Goal: Navigation & Orientation: Understand site structure

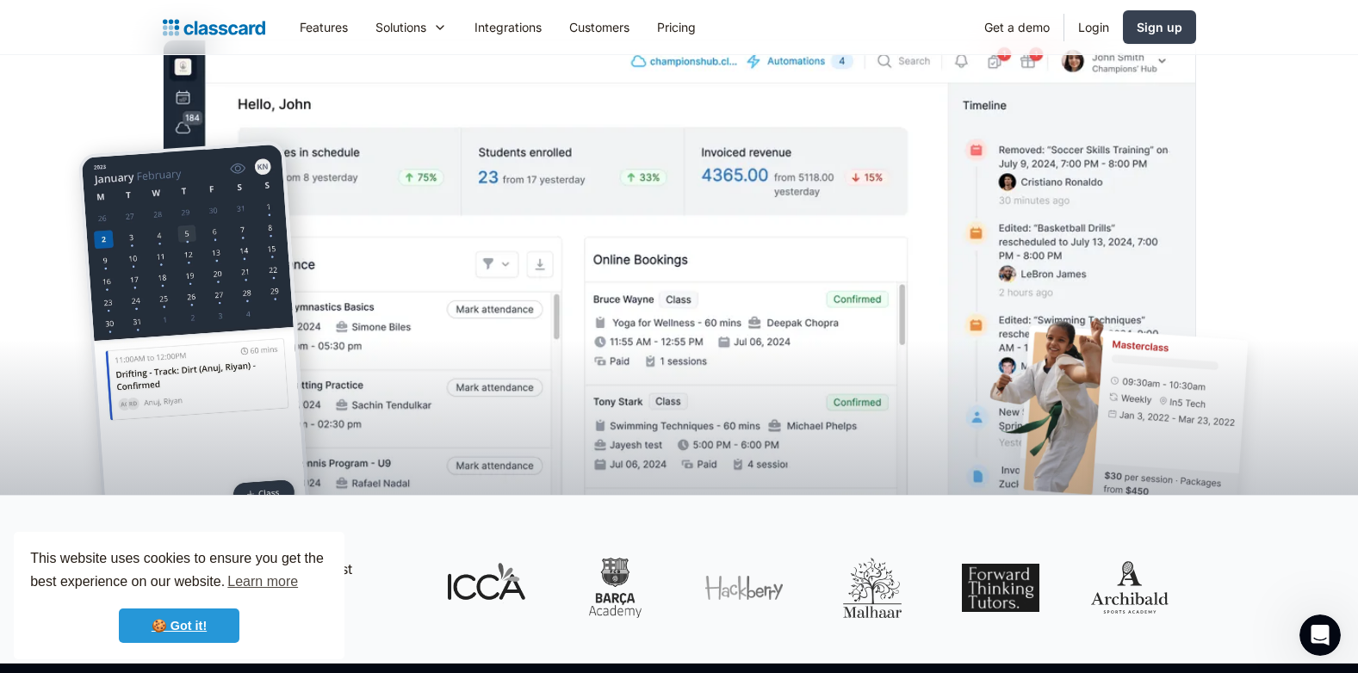
click at [170, 623] on link "🍪 Got it!" at bounding box center [179, 626] width 121 height 34
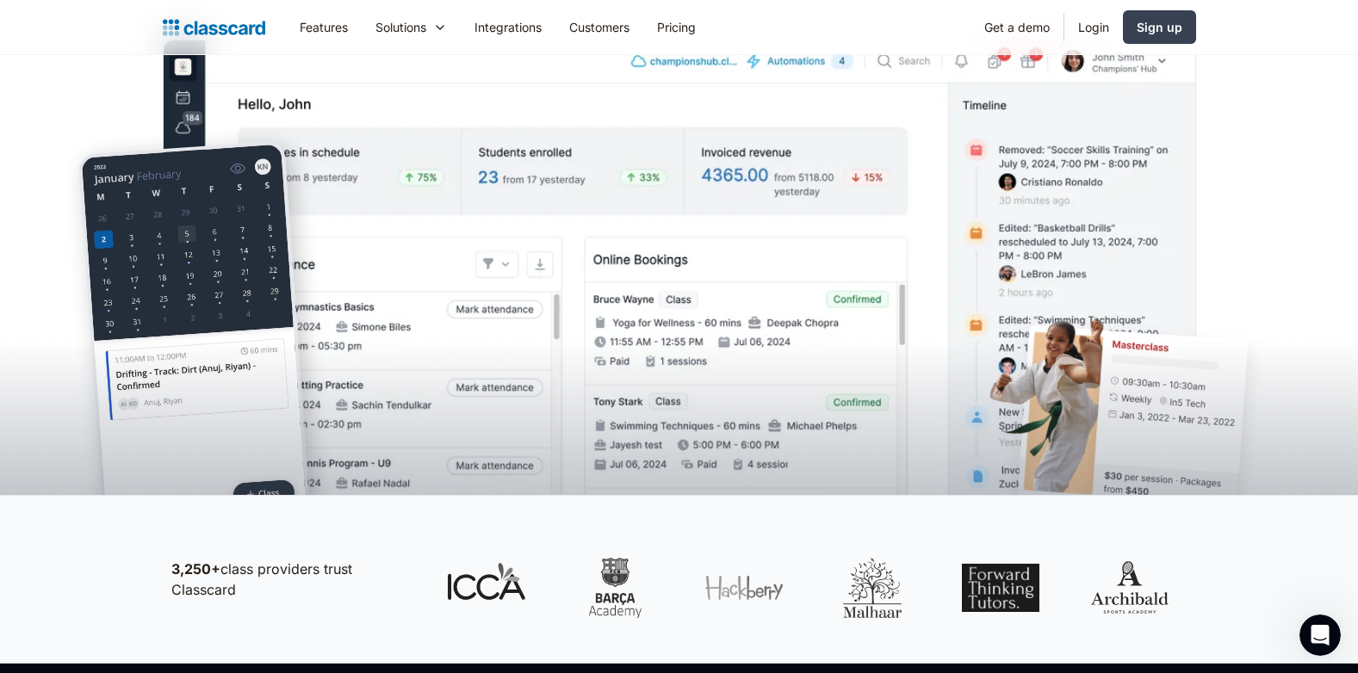
click at [152, 278] on div at bounding box center [679, 373] width 1358 height 243
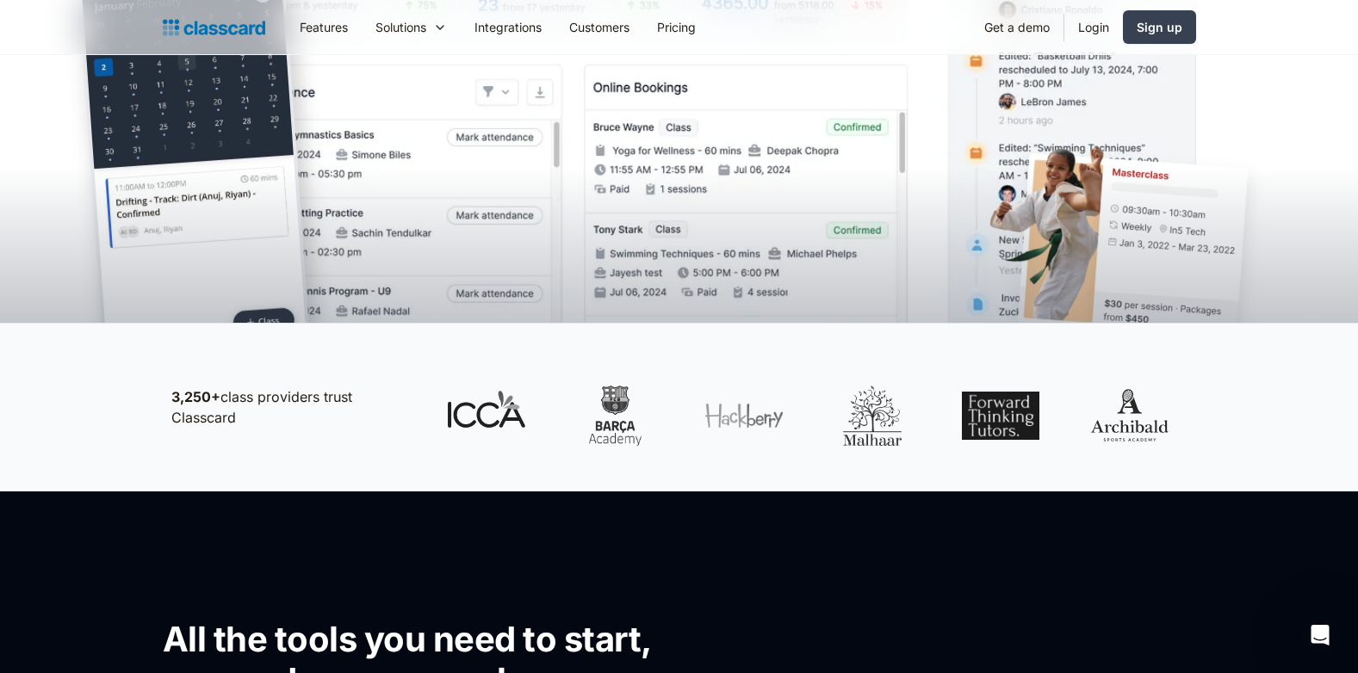
scroll to position [775, 0]
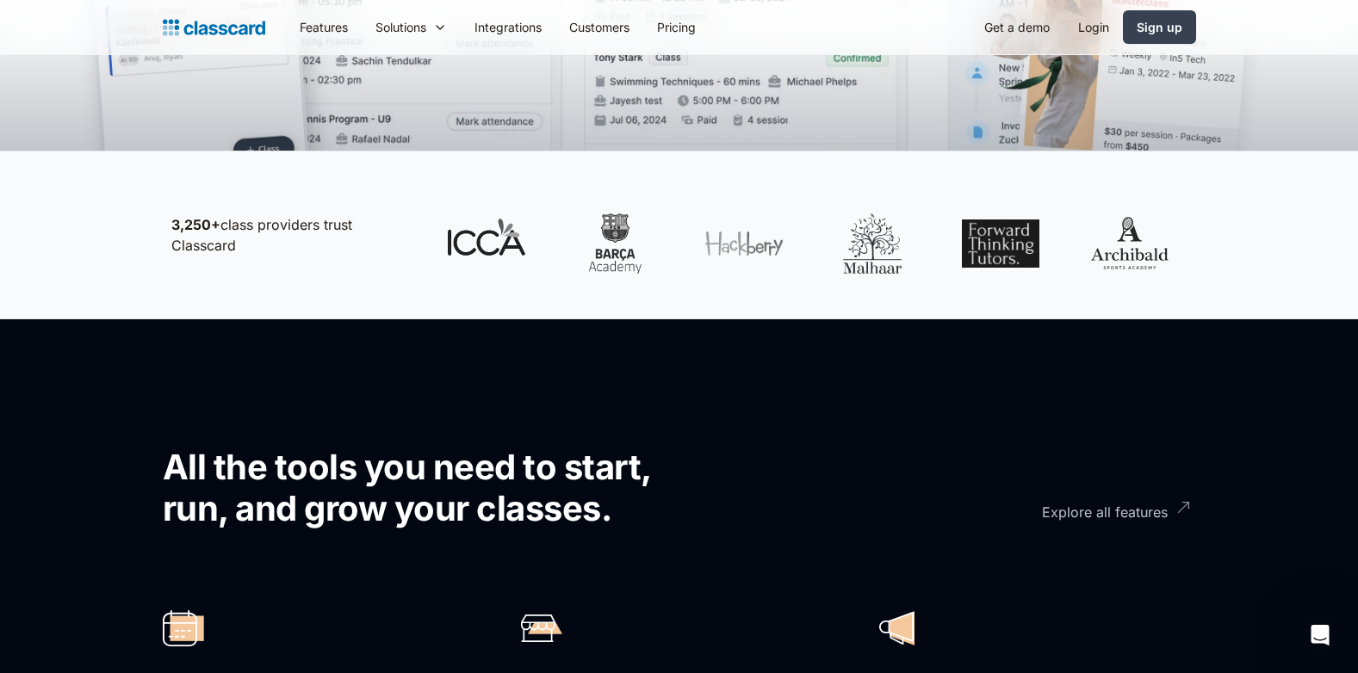
click at [1121, 511] on div "Explore all features" at bounding box center [1105, 506] width 126 height 34
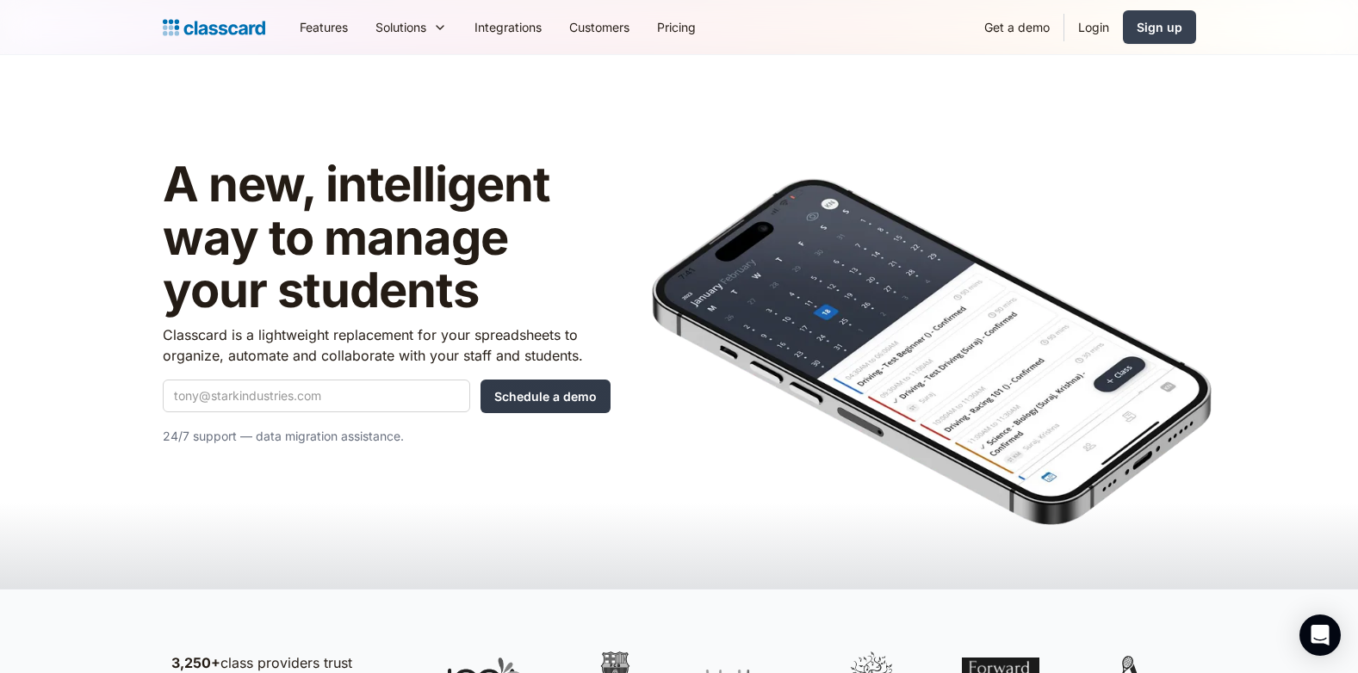
click at [523, 399] on input "Schedule a demo" at bounding box center [545, 397] width 130 height 34
click at [508, 29] on link "Integrations" at bounding box center [508, 27] width 95 height 39
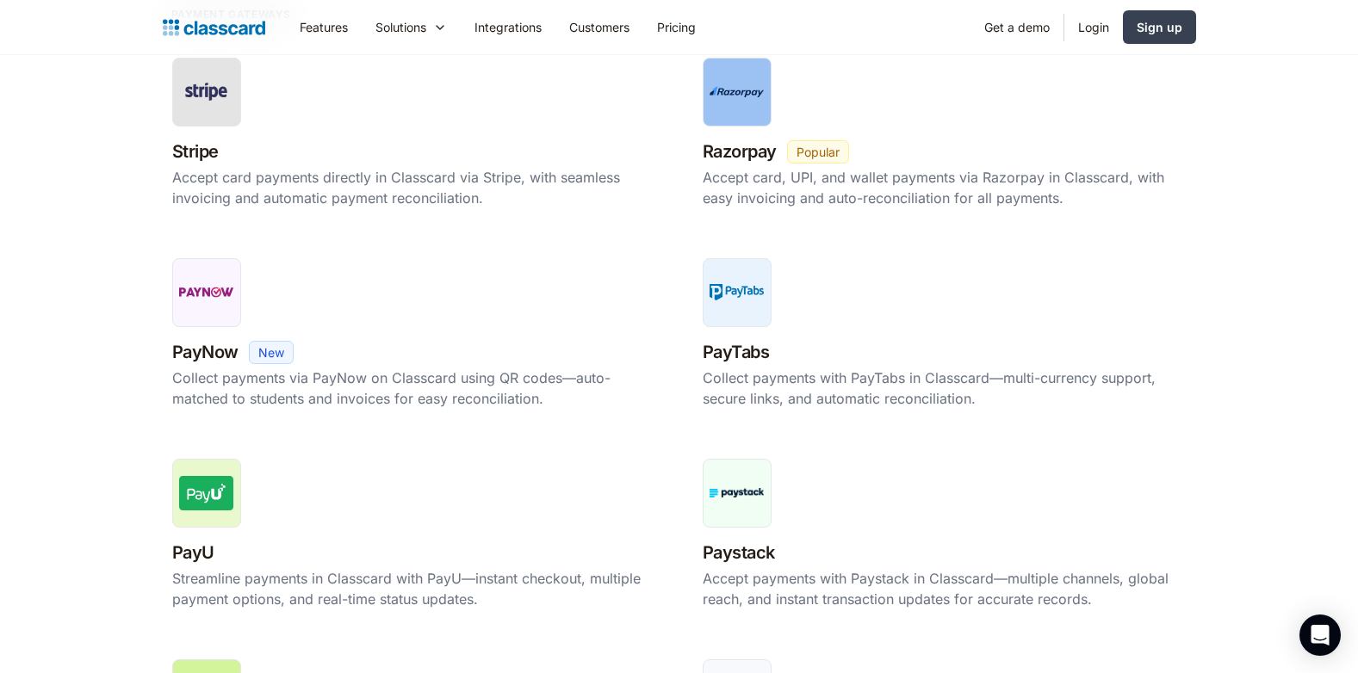
scroll to position [517, 0]
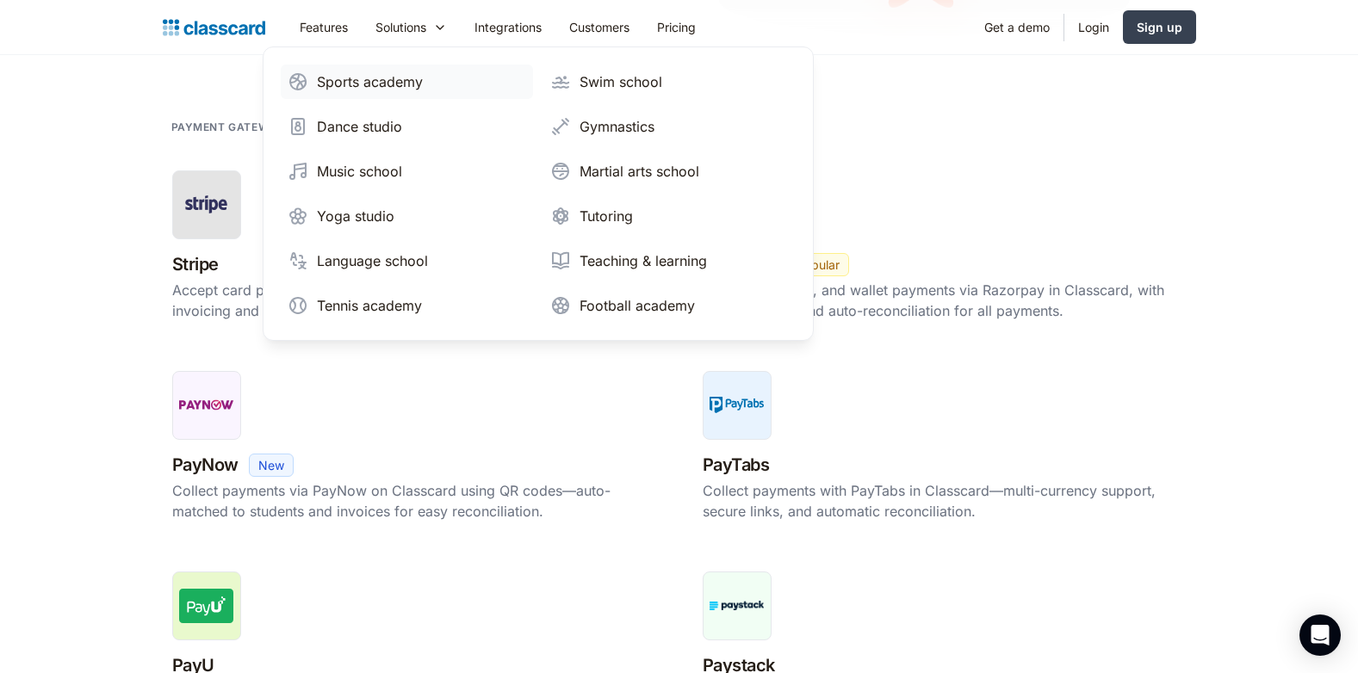
click at [394, 76] on div "Sports academy" at bounding box center [370, 81] width 106 height 21
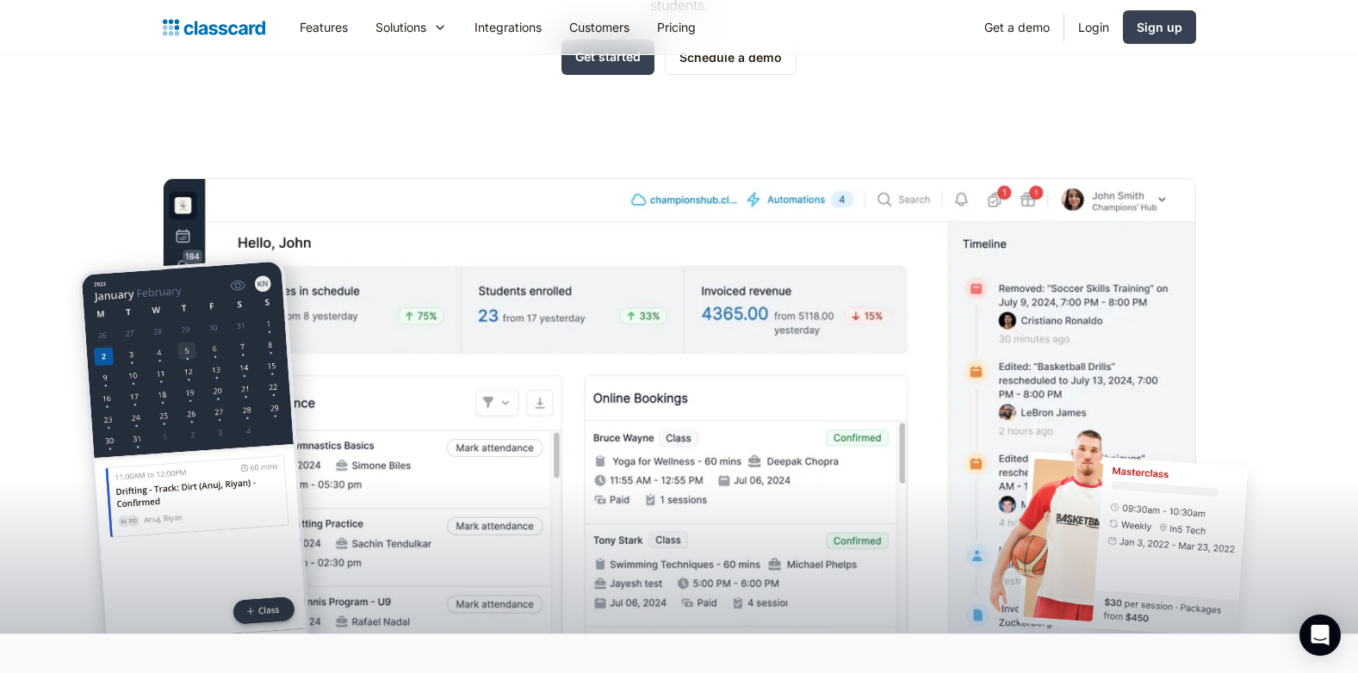
scroll to position [430, 0]
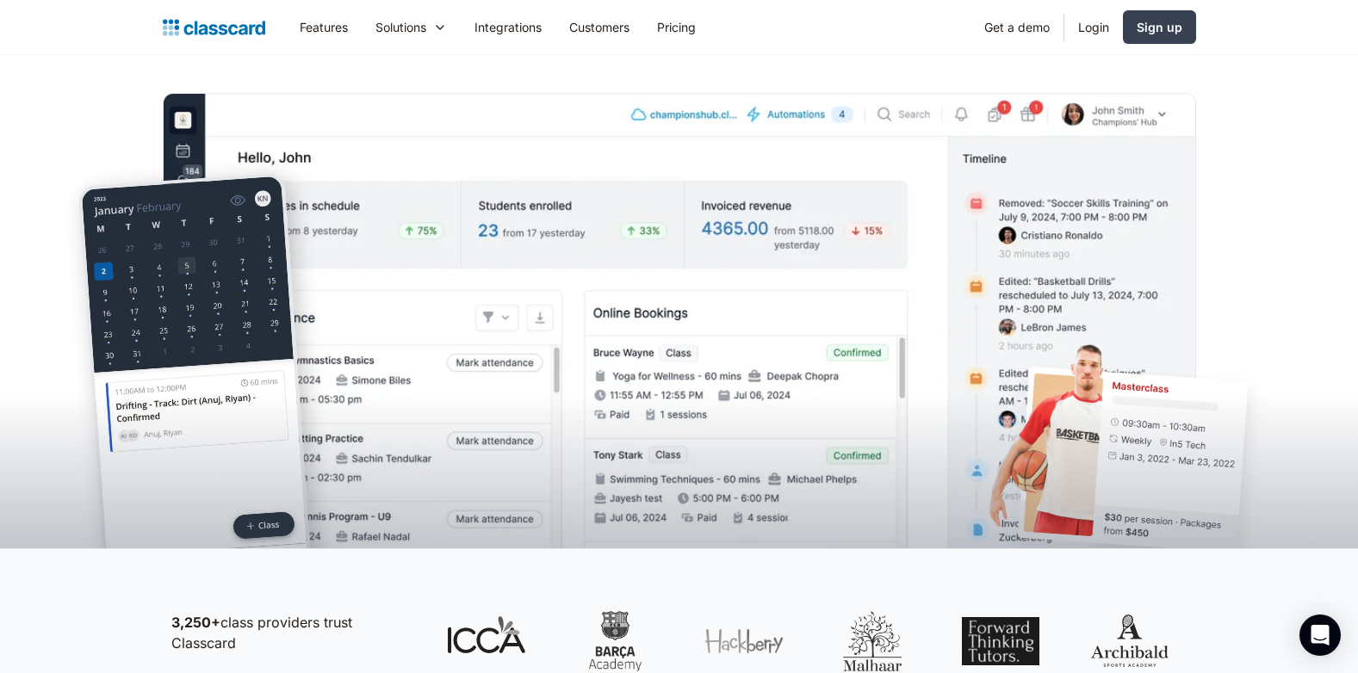
click at [390, 167] on img at bounding box center [679, 346] width 1033 height 507
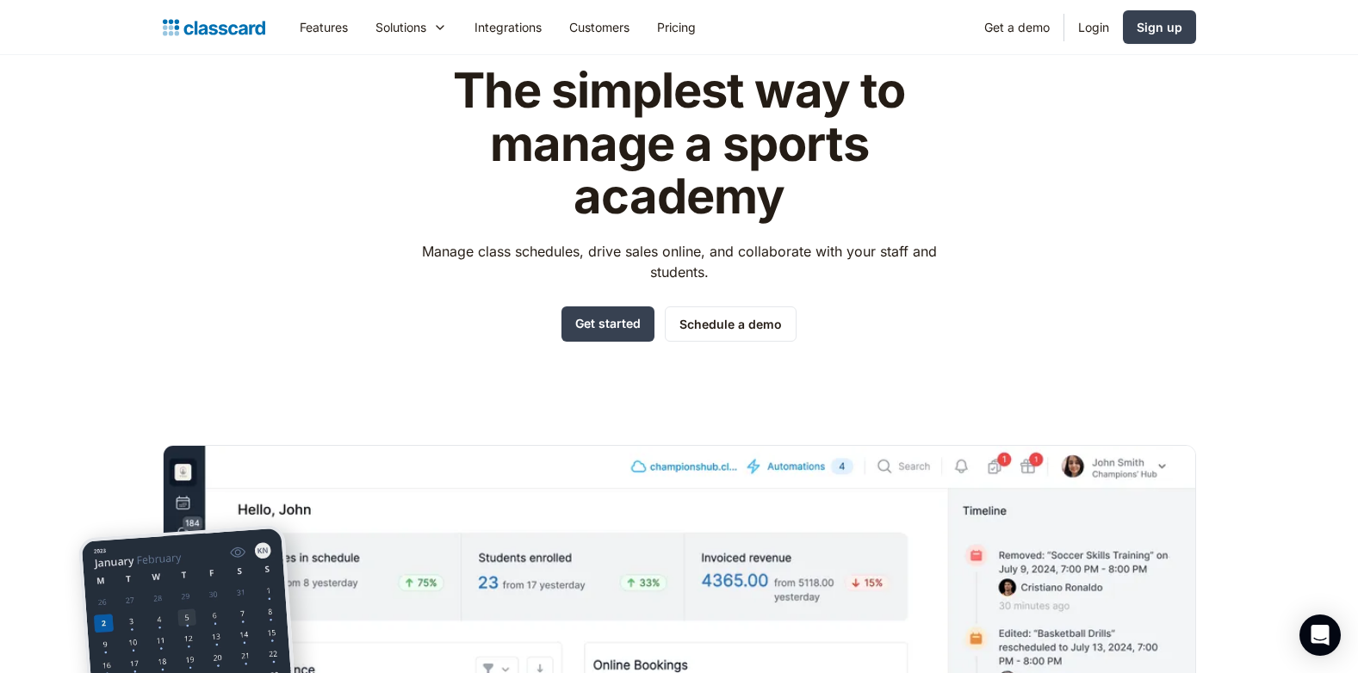
scroll to position [0, 0]
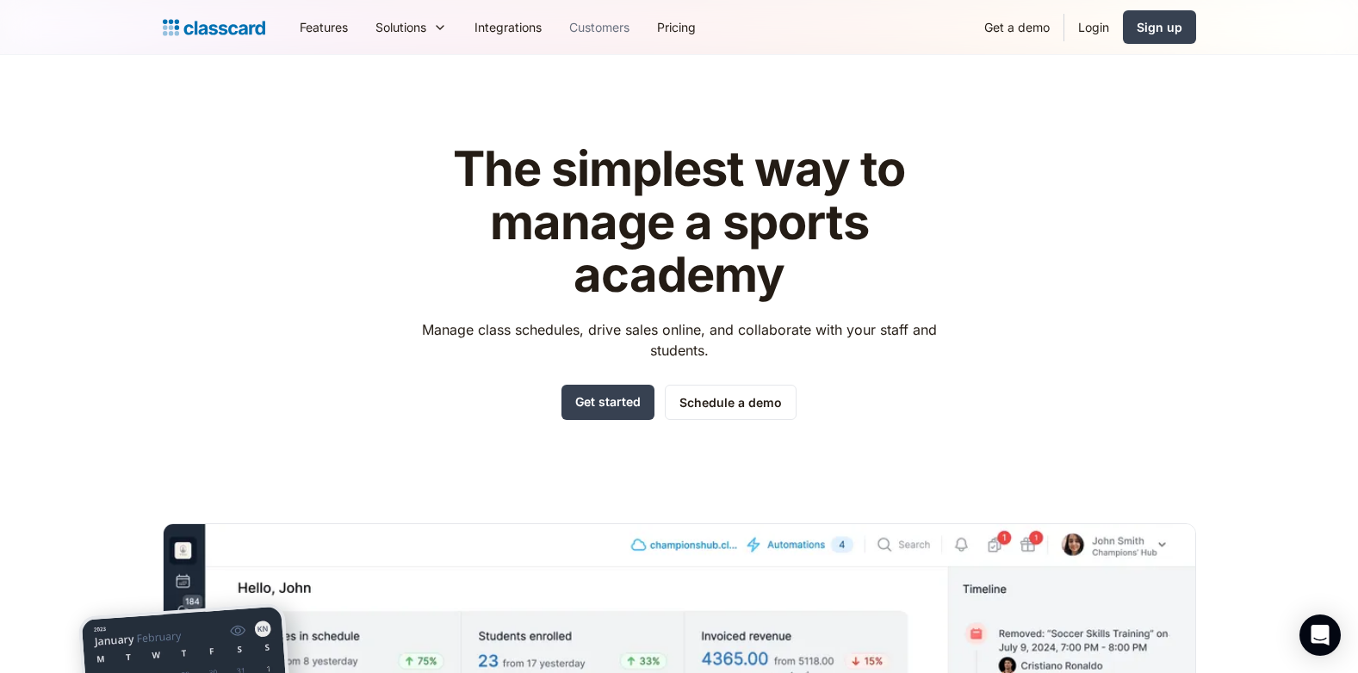
click at [615, 24] on link "Customers" at bounding box center [599, 27] width 88 height 39
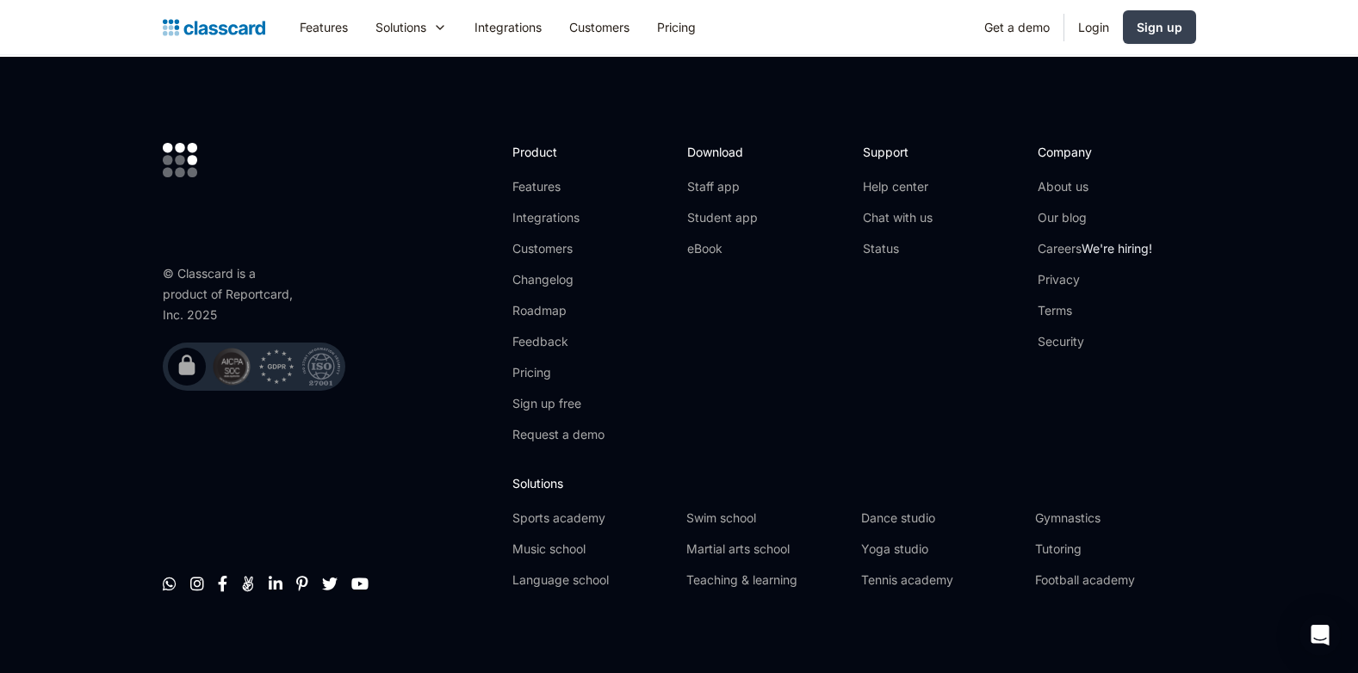
scroll to position [2474, 0]
